Goal: Participate in discussion: Engage in conversation with other users on a specific topic

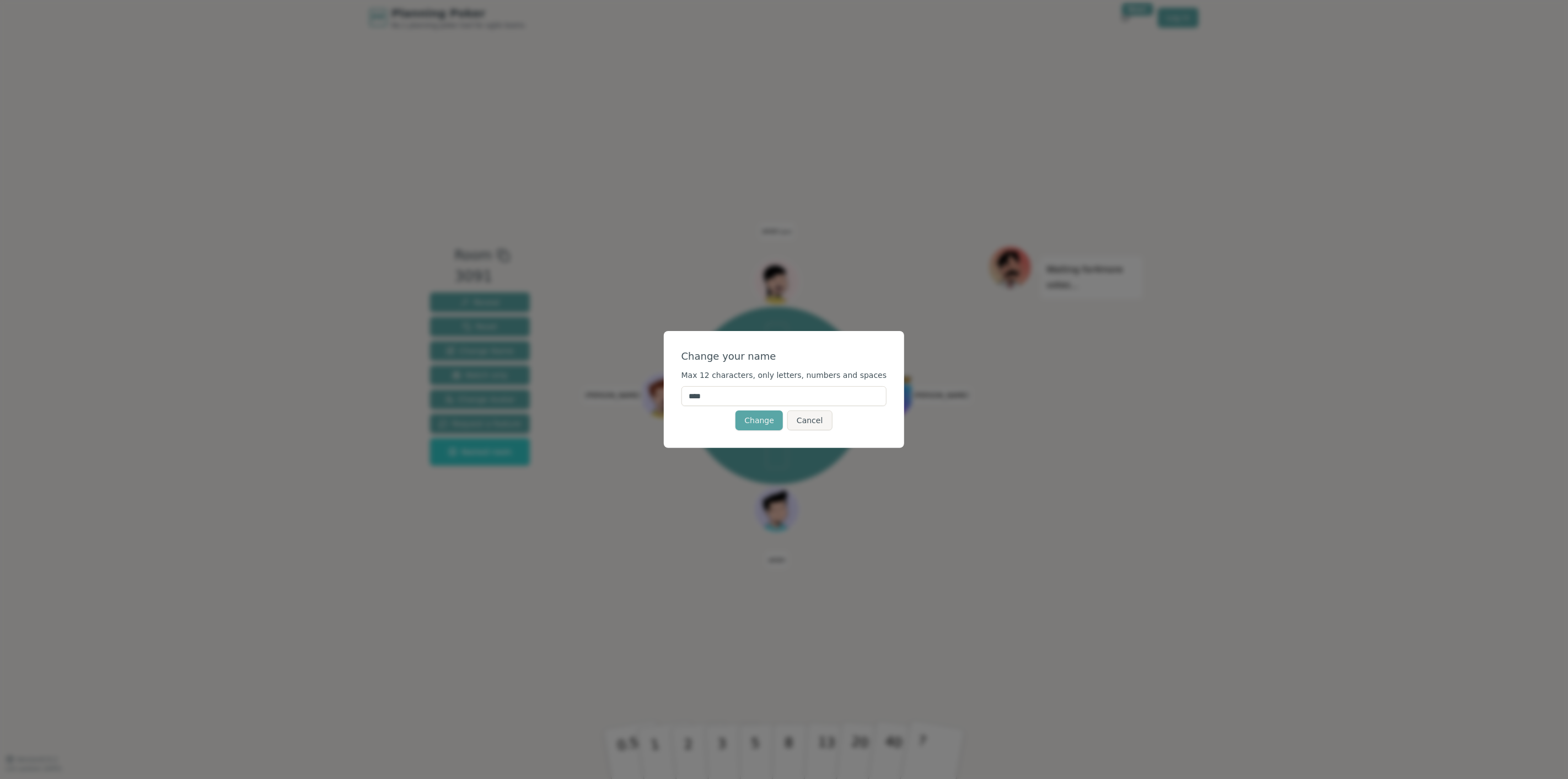
click at [736, 389] on input "****" at bounding box center [784, 396] width 205 height 20
type input "*****"
click button "Change" at bounding box center [759, 421] width 47 height 20
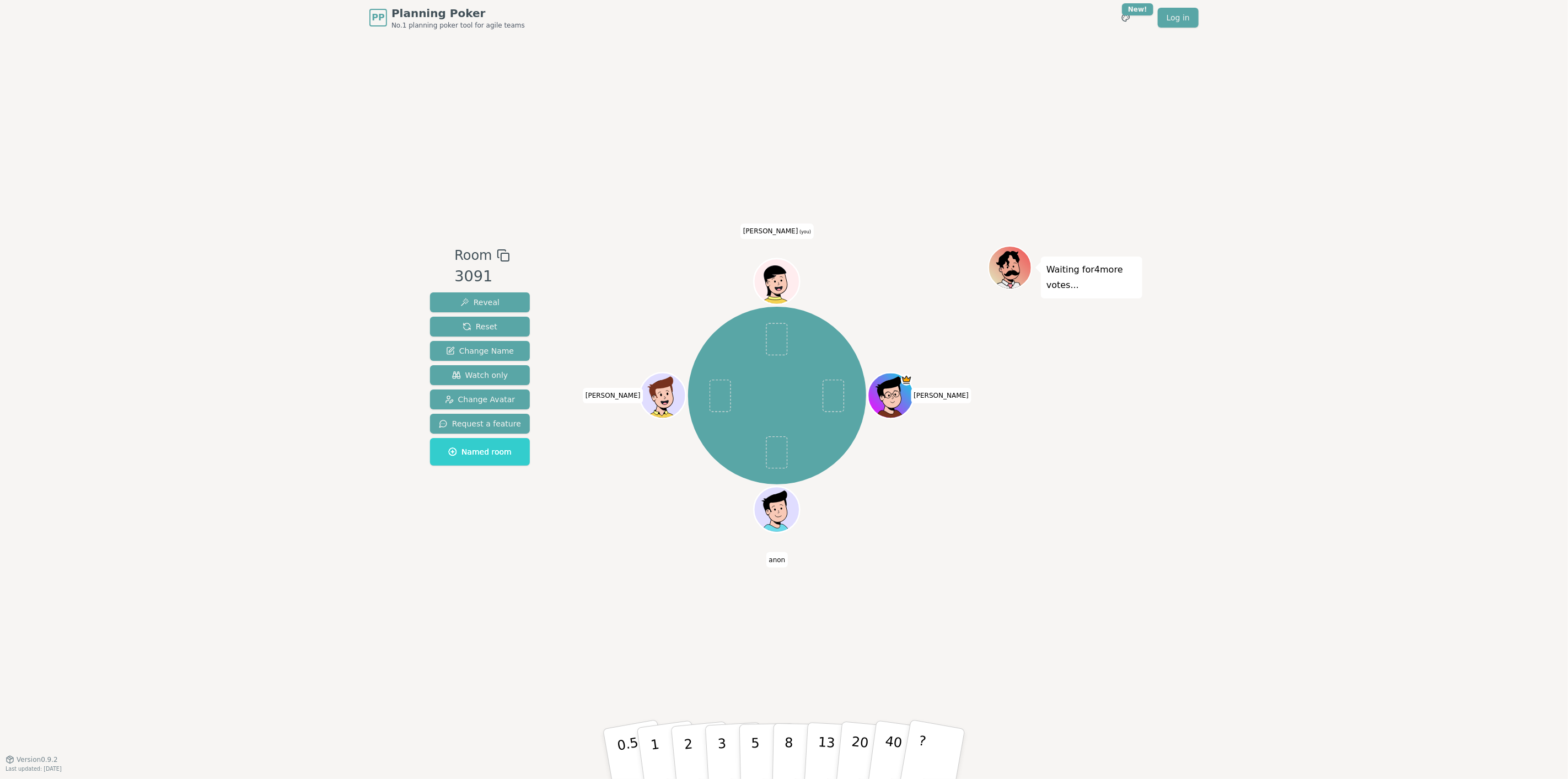
click at [1166, 532] on div "PP Planning Poker No.1 planning poker tool for agile teams Toggle theme New! Lo…" at bounding box center [784, 390] width 1568 height 779
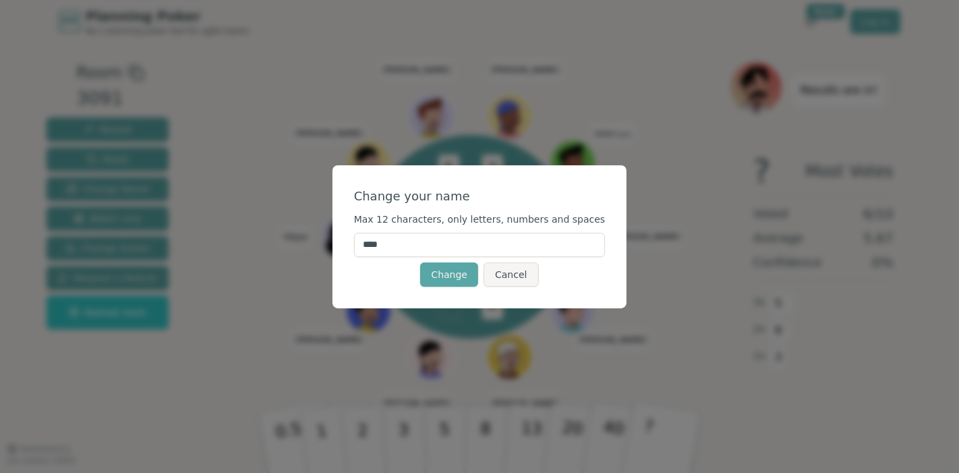
click at [431, 248] on input "****" at bounding box center [479, 245] width 251 height 24
type input "*"
type input "*****"
click button "Change" at bounding box center [449, 274] width 58 height 24
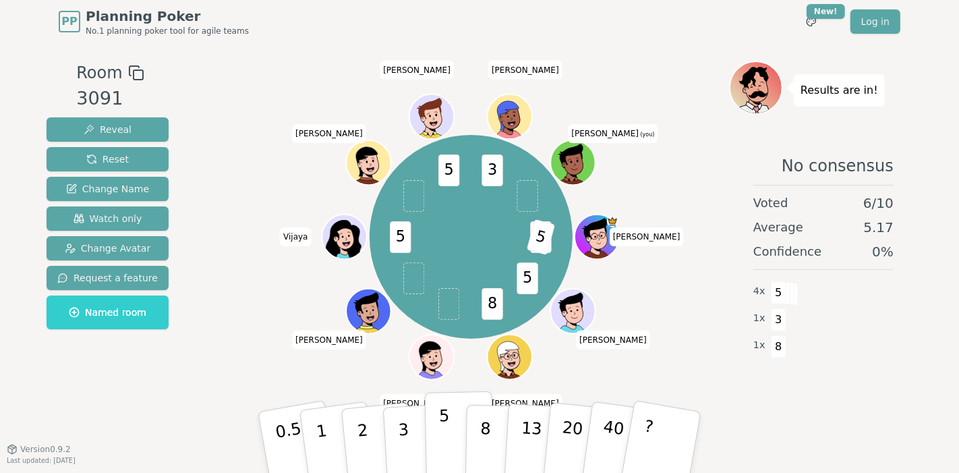
click at [439, 434] on p "5" at bounding box center [444, 442] width 11 height 73
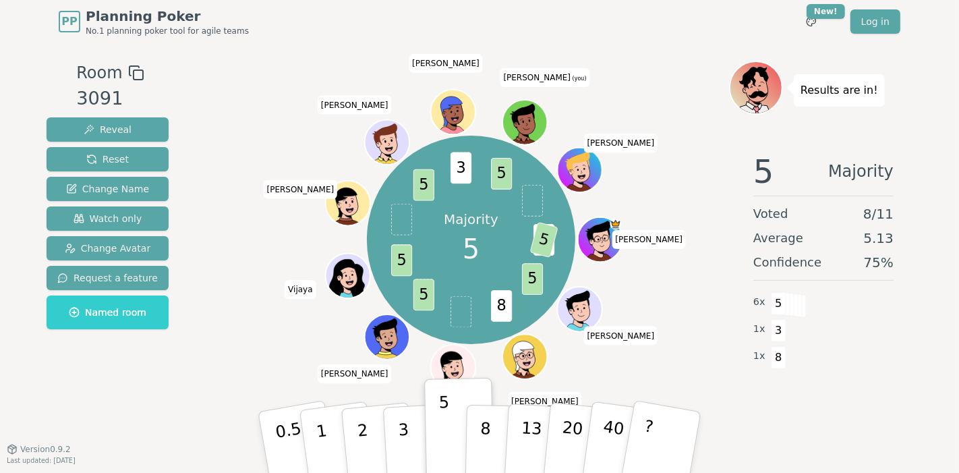
click at [211, 284] on div "Room 3091 Reveal Reset Change Name Watch only Change Avatar Request a feature N…" at bounding box center [479, 246] width 876 height 371
click at [671, 342] on div "Majority 5 8 5 5 8 5 5 5 5 3 5 Matt helen Scott Kevin Patrick Vijaya Pete Aaron…" at bounding box center [471, 239] width 516 height 309
click at [210, 328] on div "Room 3091 Reveal Reset Change Name Watch only Change Avatar Request a feature N…" at bounding box center [479, 246] width 876 height 371
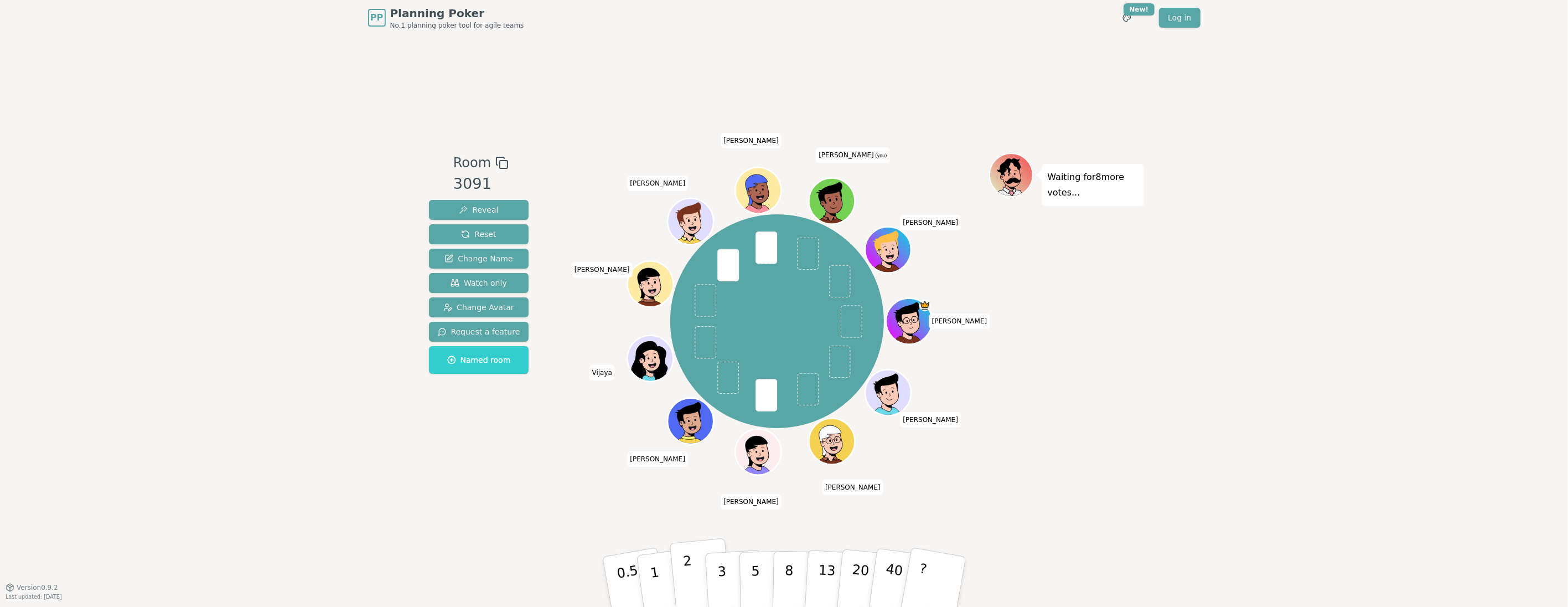
click at [690, 388] on p "2" at bounding box center [689, 582] width 15 height 60
click at [461, 388] on div "Room 3091 Reveal Reset Change Name Watch only Change Avatar Request a feature N…" at bounding box center [479, 311] width 109 height 317
click at [719, 388] on p "3" at bounding box center [722, 582] width 12 height 60
click at [589, 388] on div "Room 3091 Reveal Reset Change Name Watch only Change Avatar Request a feature N…" at bounding box center [784, 310] width 719 height 551
click at [755, 388] on p "5" at bounding box center [754, 582] width 9 height 60
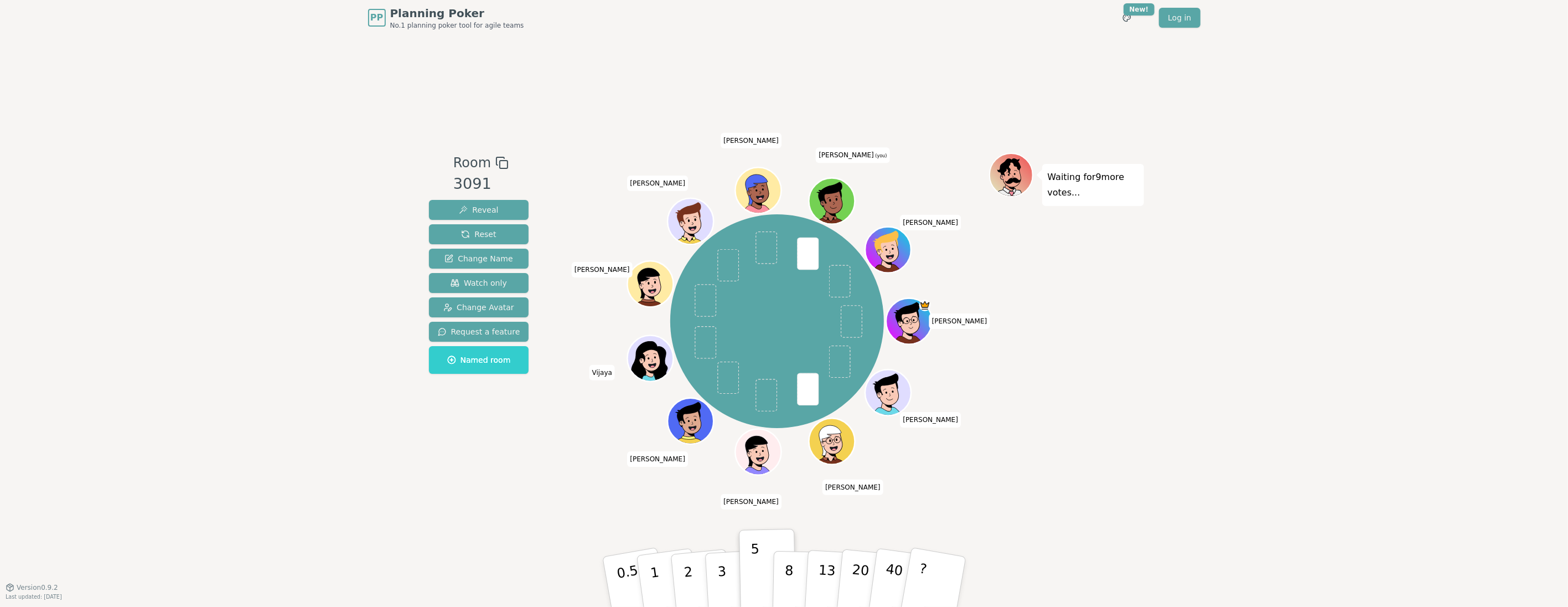
click at [646, 388] on div "Room 3091 Reveal Reset Change Name Watch only Change Avatar Request a feature N…" at bounding box center [784, 310] width 719 height 551
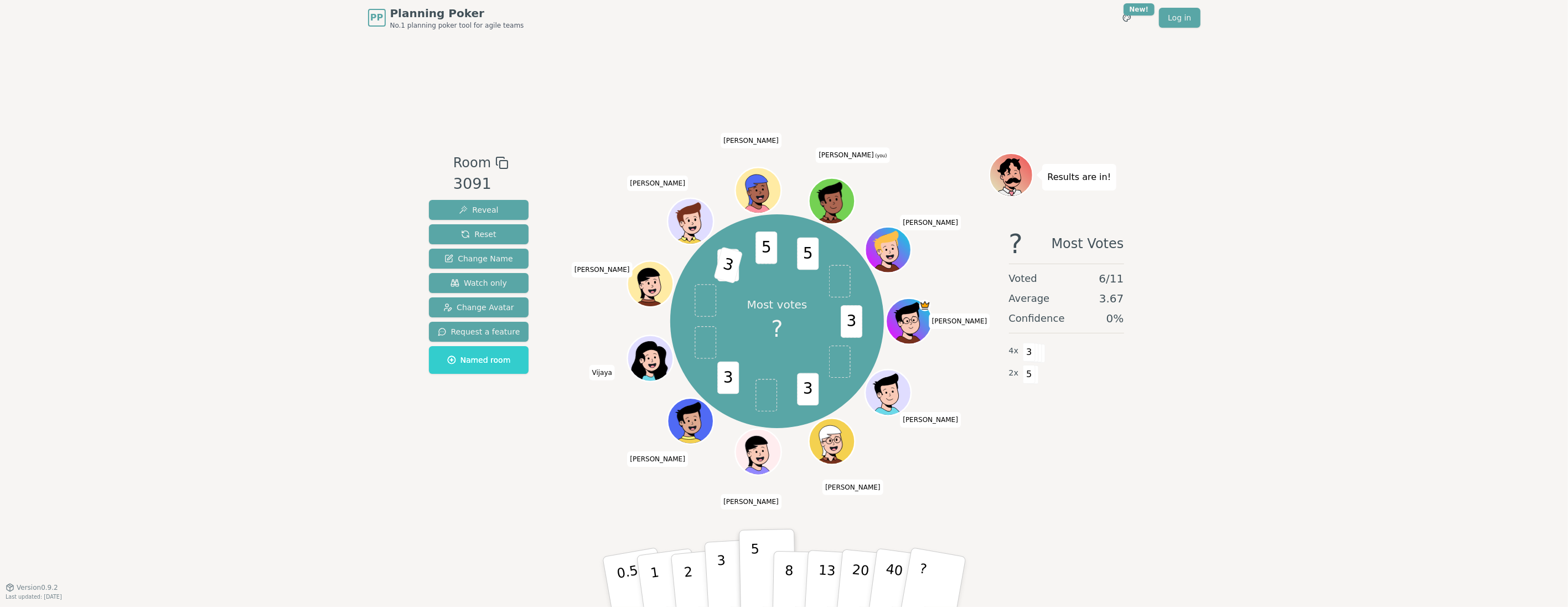
click at [721, 388] on p "3" at bounding box center [722, 582] width 12 height 60
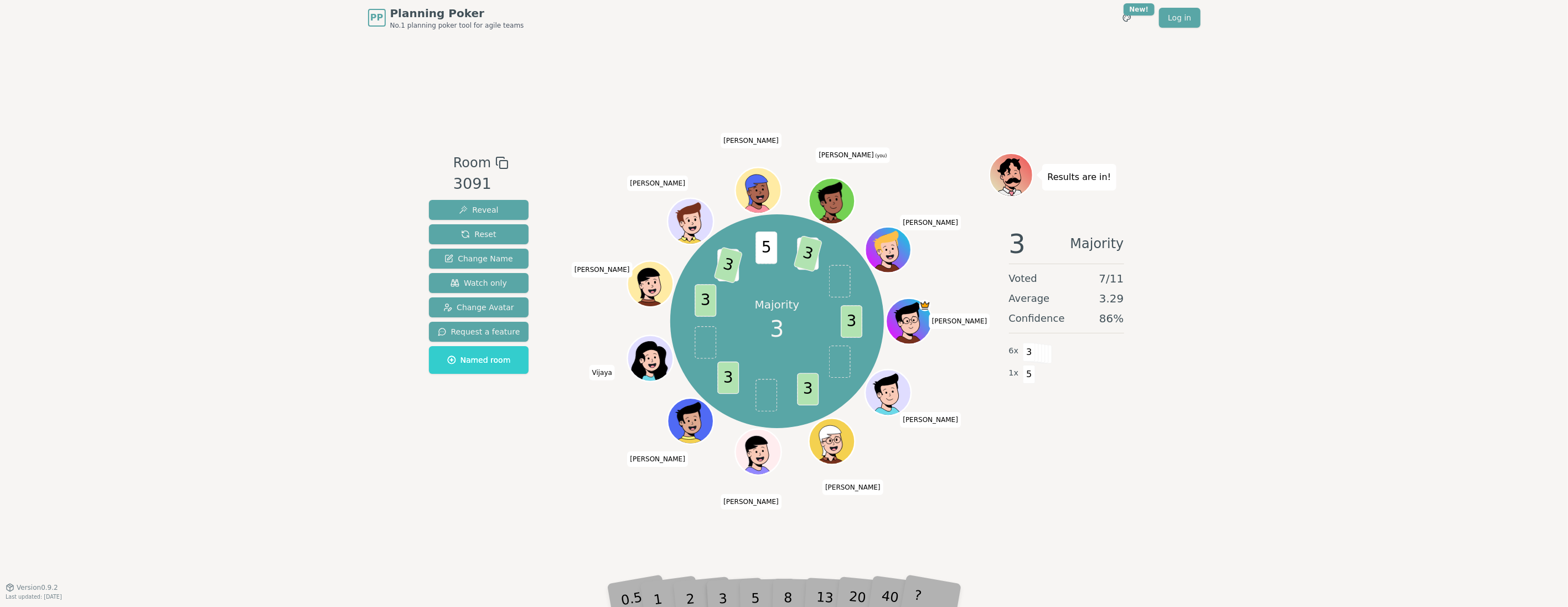
click at [545, 388] on div "Room 3091 Reveal Reset Change Name Watch only Change Avatar Request a feature N…" at bounding box center [784, 310] width 719 height 551
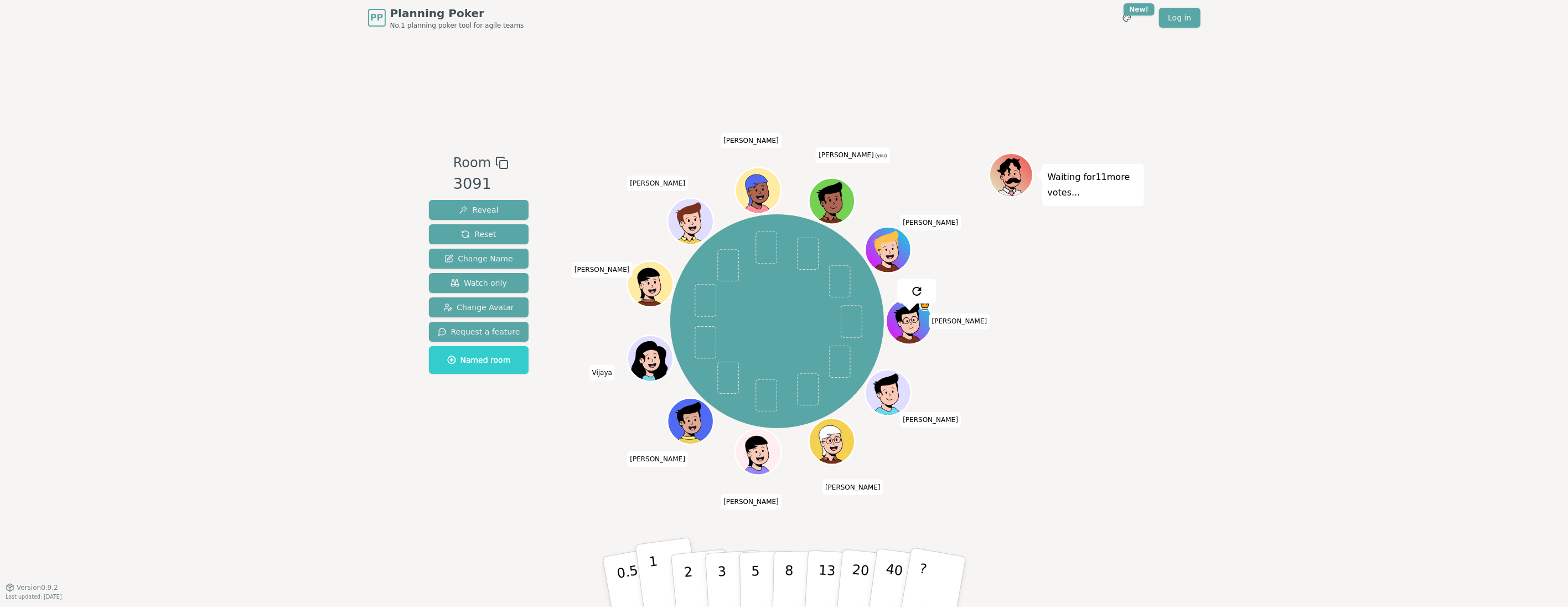
click at [645, 388] on button "1" at bounding box center [667, 582] width 66 height 90
click at [519, 388] on div "Room 3091 Reveal Reset Change Name Watch only Change Avatar Request a feature N…" at bounding box center [784, 310] width 719 height 551
click at [786, 388] on button "8" at bounding box center [800, 582] width 57 height 84
click at [786, 388] on div "Waiting for 5 more votes..." at bounding box center [1066, 311] width 155 height 317
click at [762, 388] on button "5" at bounding box center [767, 582] width 57 height 84
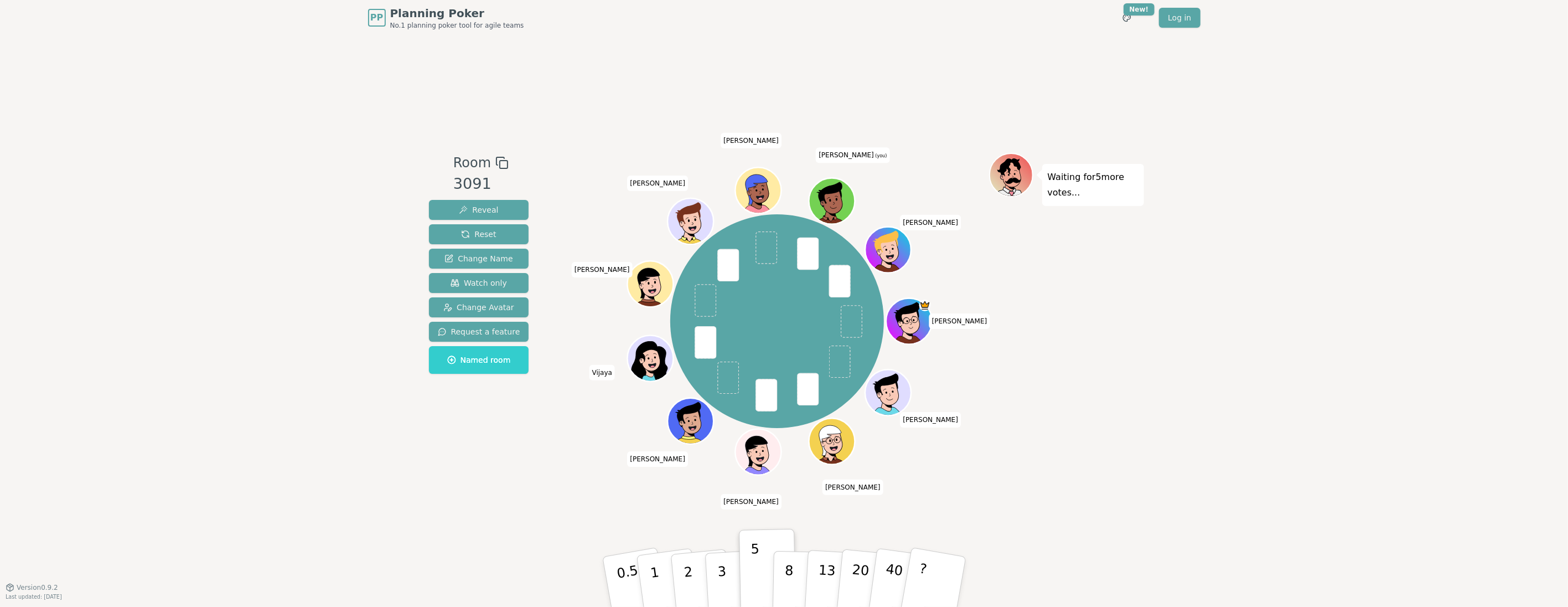
click at [786, 388] on div "Waiting for 5 more votes..." at bounding box center [1066, 311] width 155 height 317
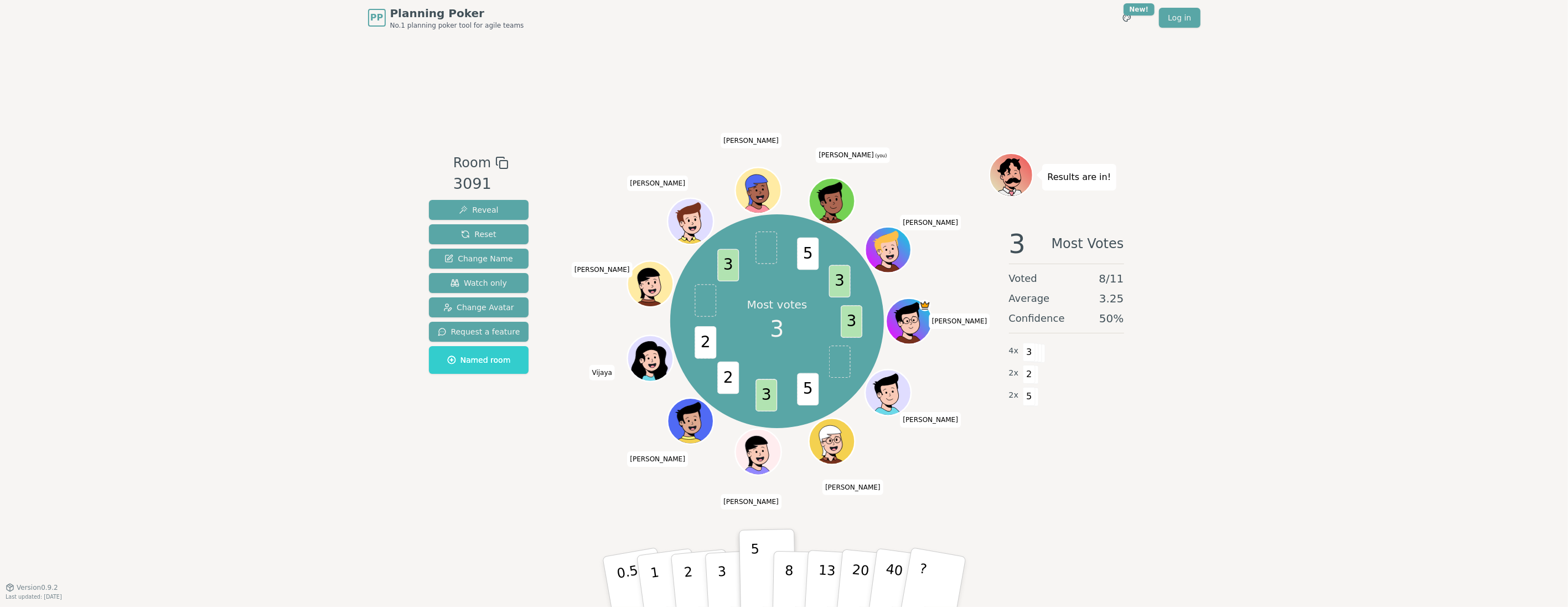
click at [721, 388] on p "3" at bounding box center [723, 593] width 12 height 60
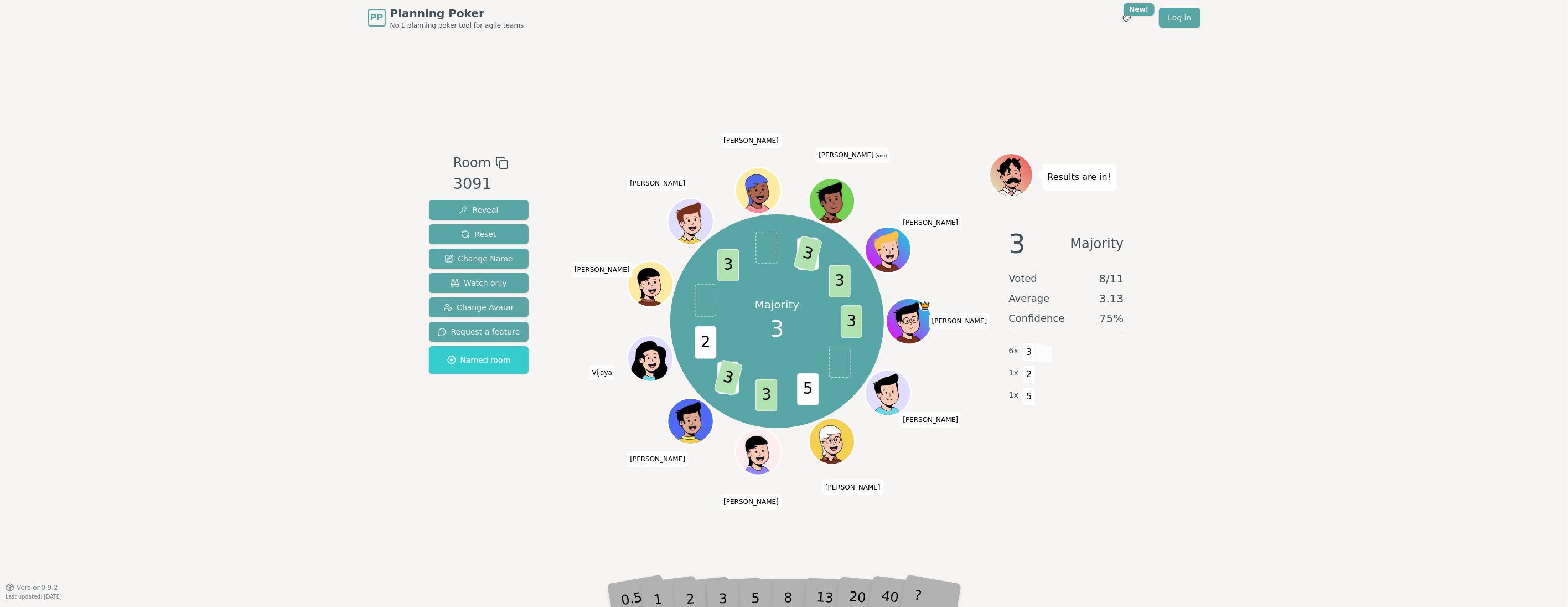
click at [580, 388] on div "Room 3091 Reveal Reset Change Name Watch only Change Avatar Request a feature N…" at bounding box center [784, 310] width 719 height 551
click at [786, 268] on div "PP Planning Poker No.1 planning poker tool for agile teams Toggle theme New! Lo…" at bounding box center [784, 303] width 1568 height 607
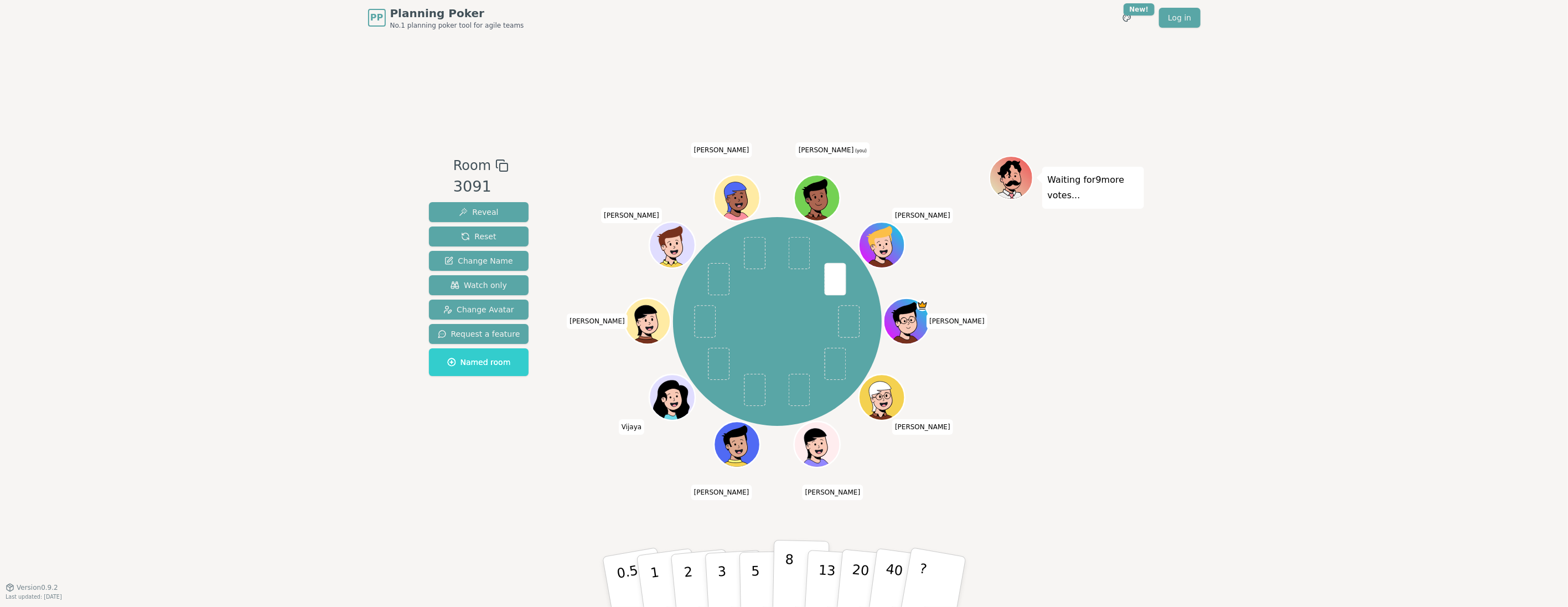
click at [782, 388] on button "8" at bounding box center [800, 582] width 57 height 84
click at [412, 388] on div "PP Planning Poker No.1 planning poker tool for agile teams Toggle theme New! Lo…" at bounding box center [784, 303] width 1568 height 607
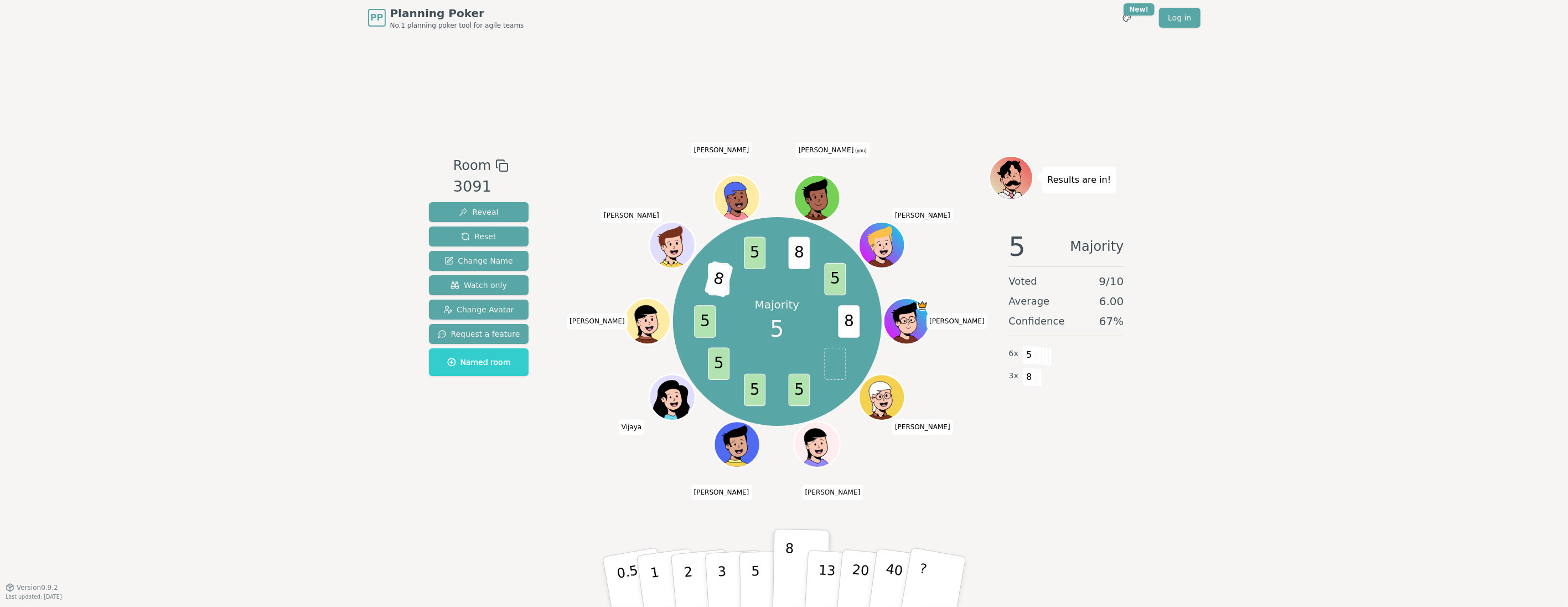
click at [571, 388] on div "Room 3091 Reveal Reset Change Name Watch only Change Avatar Request a feature N…" at bounding box center [784, 310] width 719 height 551
